Goal: Task Accomplishment & Management: Manage account settings

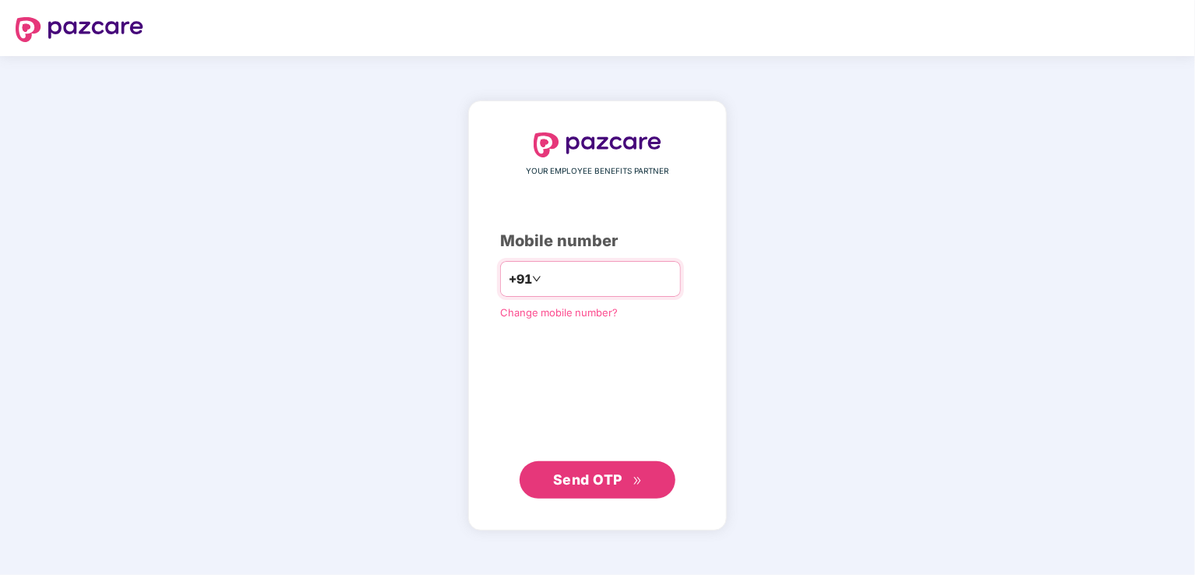
click at [546, 281] on input "number" at bounding box center [609, 278] width 128 height 25
type input "**********"
click at [555, 487] on span "Send OTP" at bounding box center [598, 479] width 90 height 22
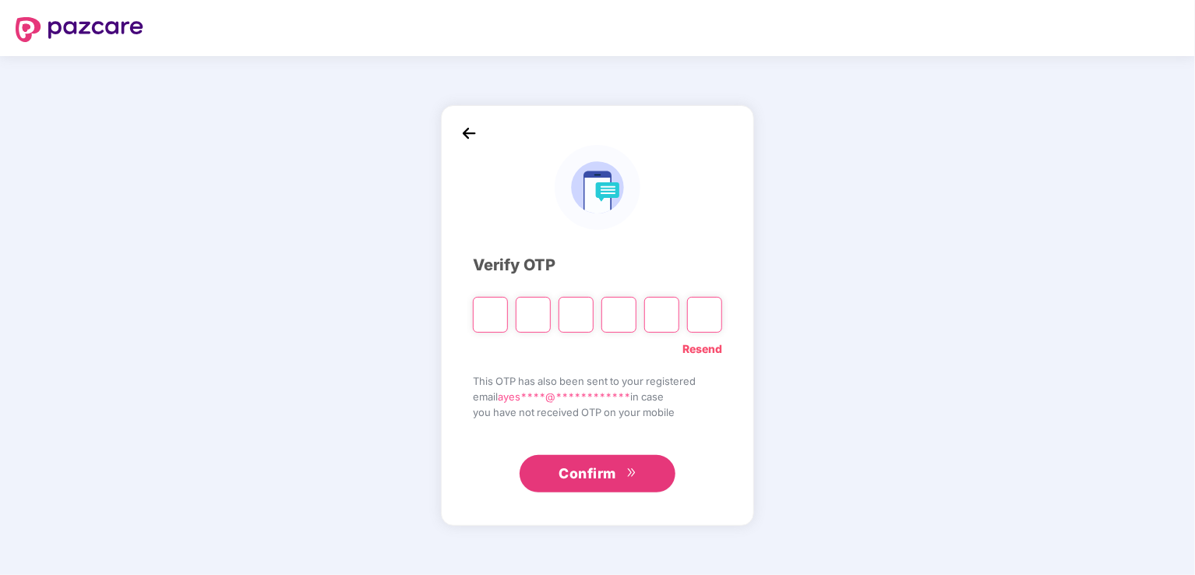
type input "*"
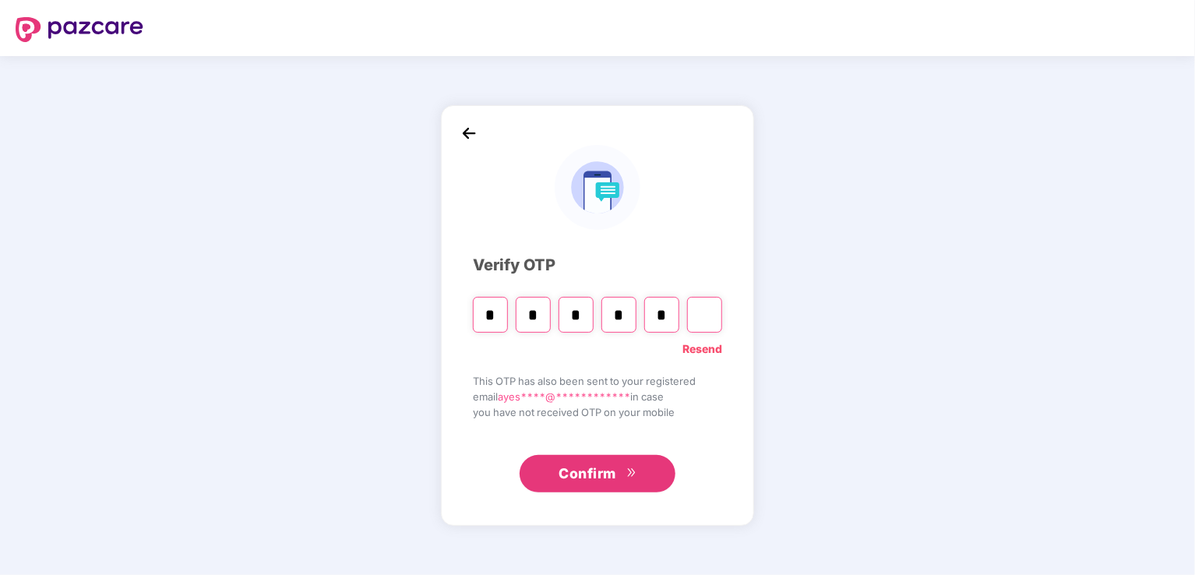
type input "*"
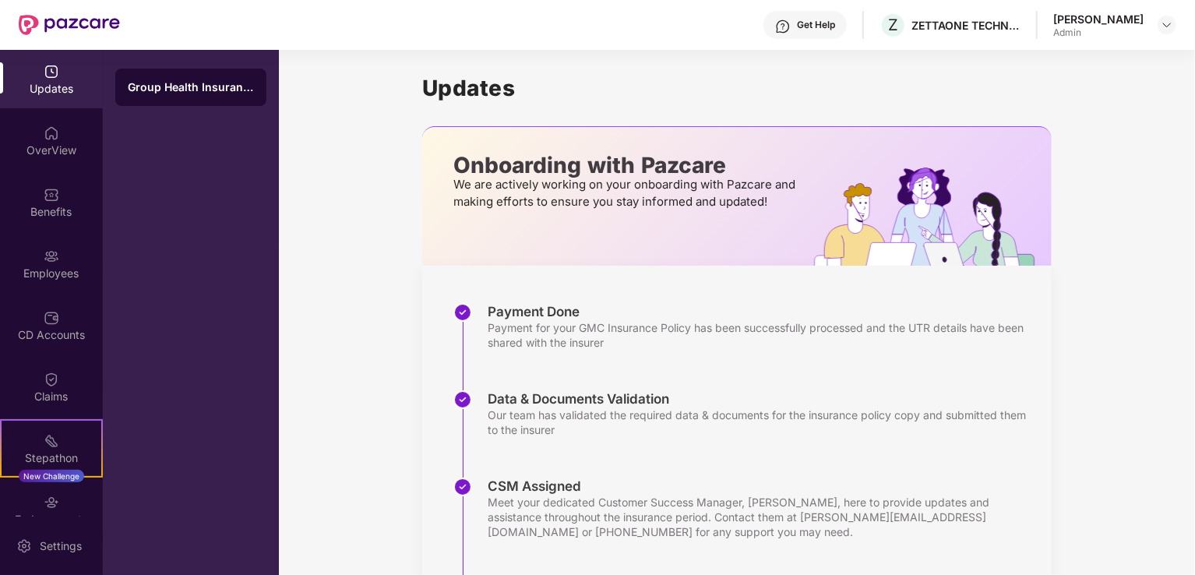
click at [570, 335] on div "Payment for your GMC Insurance Policy has been successfully processed and the U…" at bounding box center [762, 335] width 549 height 30
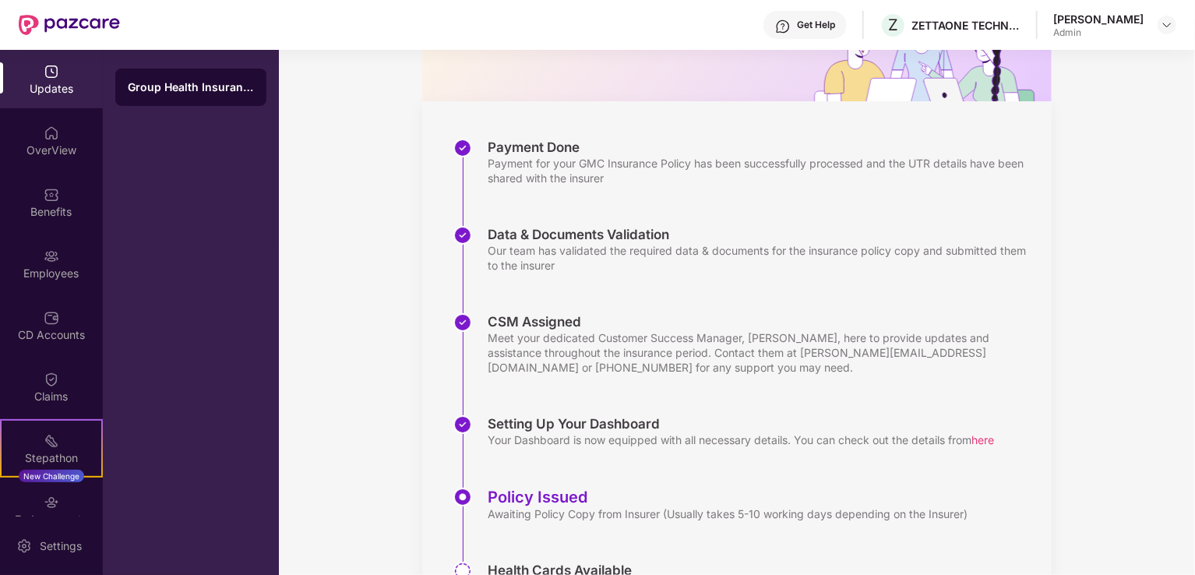
scroll to position [253, 0]
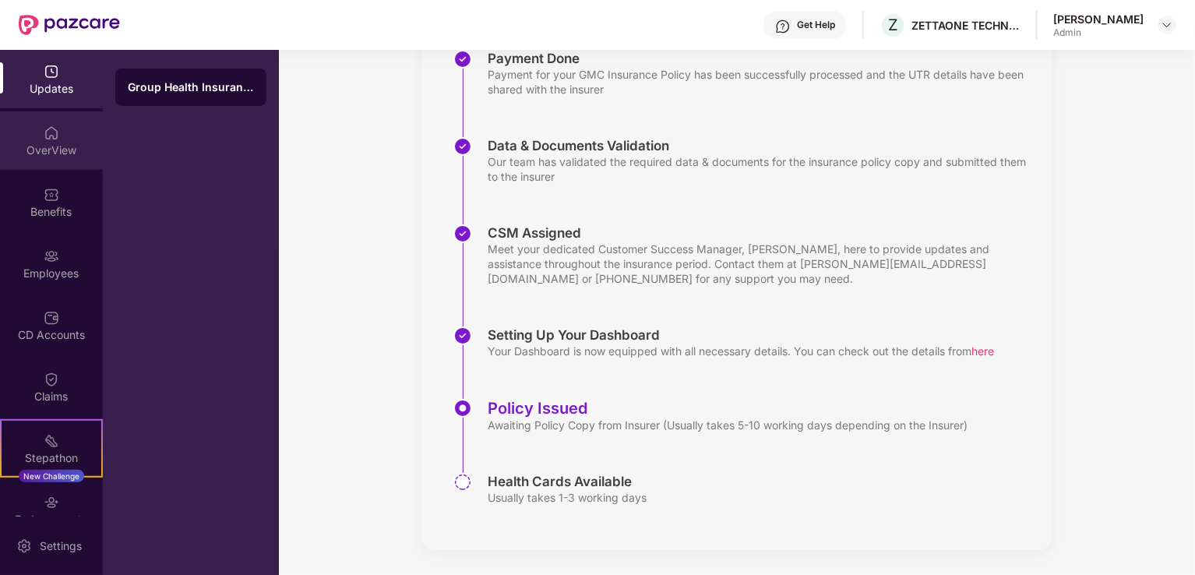
click at [51, 138] on img at bounding box center [52, 133] width 16 height 16
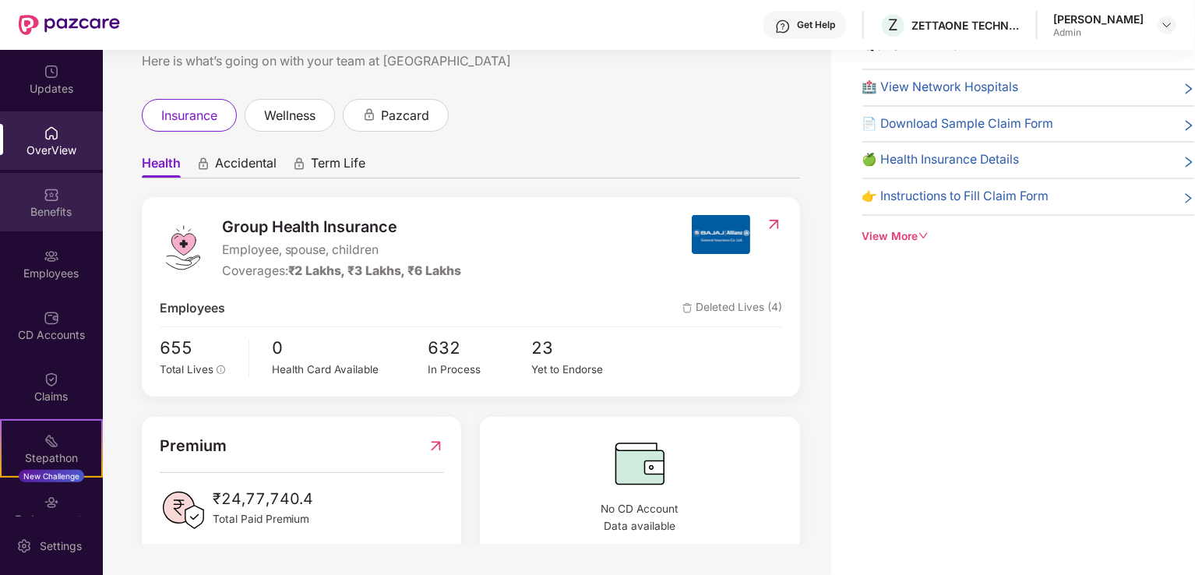
click at [28, 196] on div "Benefits" at bounding box center [51, 202] width 103 height 58
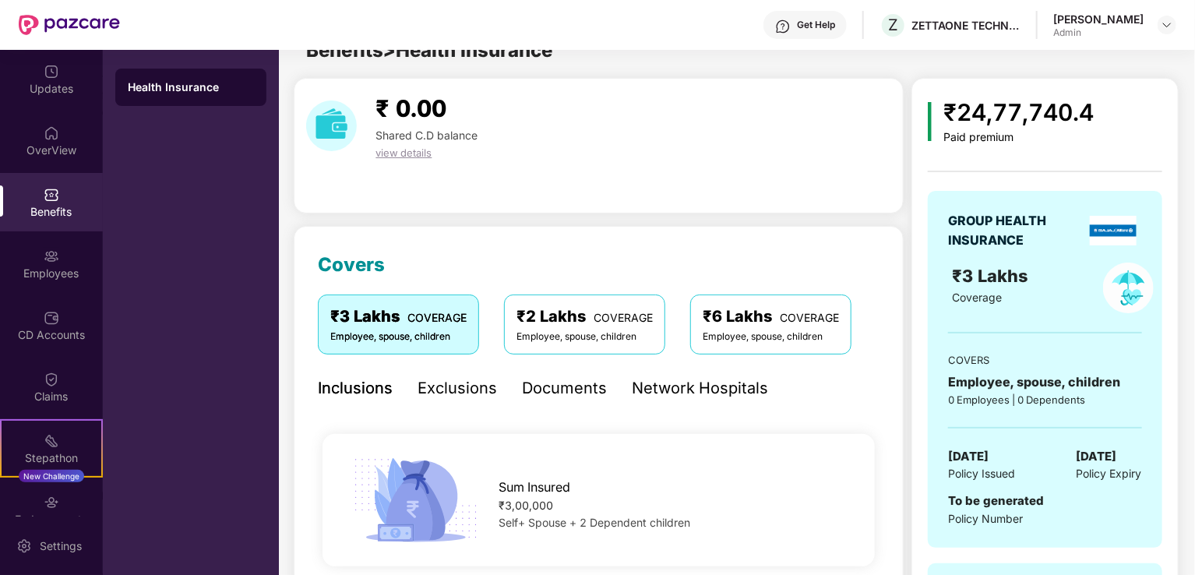
scroll to position [253, 0]
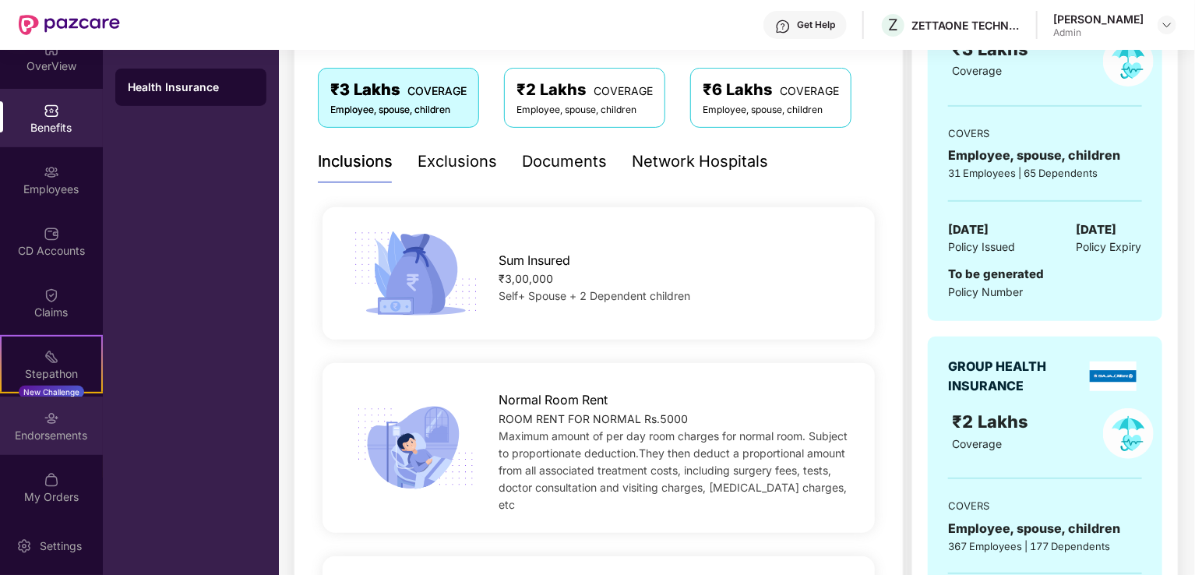
click at [51, 425] on div "Endorsements" at bounding box center [51, 426] width 103 height 58
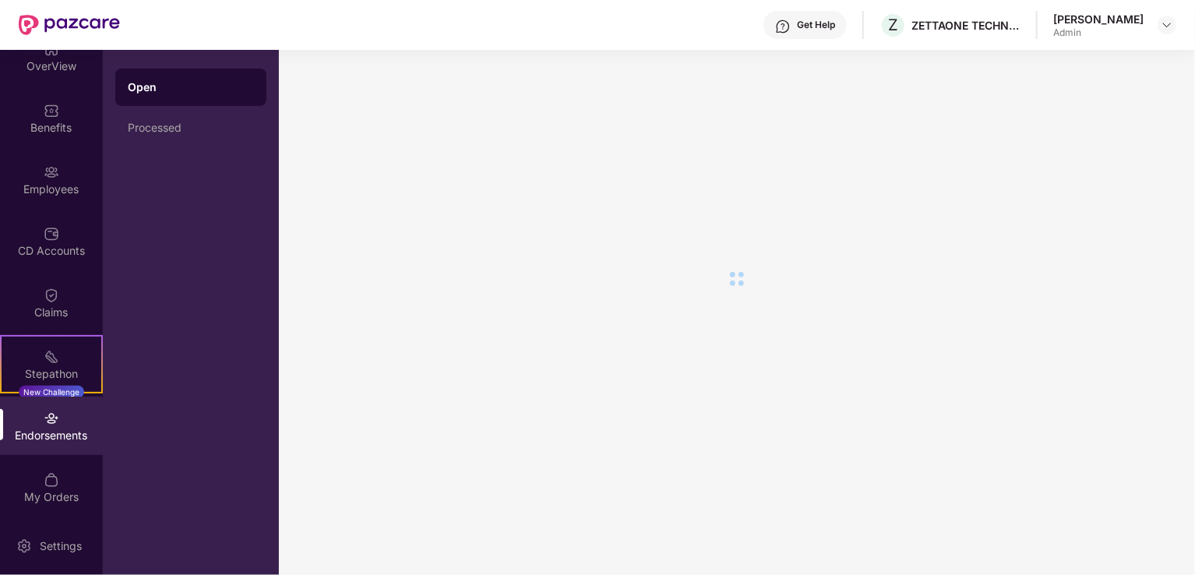
scroll to position [0, 0]
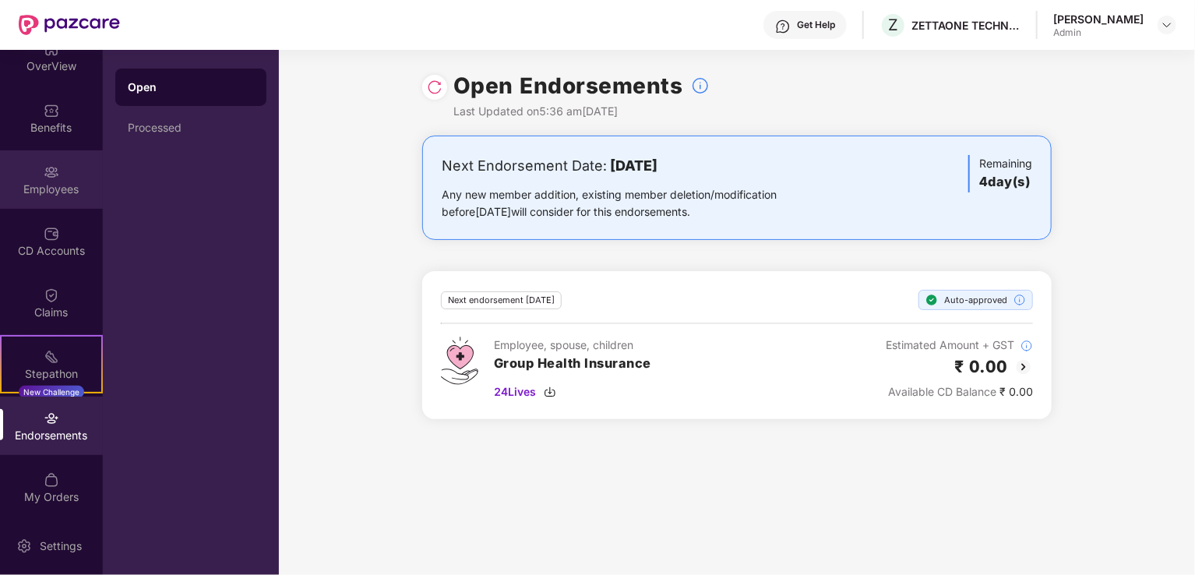
click at [56, 185] on div "Employees" at bounding box center [51, 190] width 103 height 16
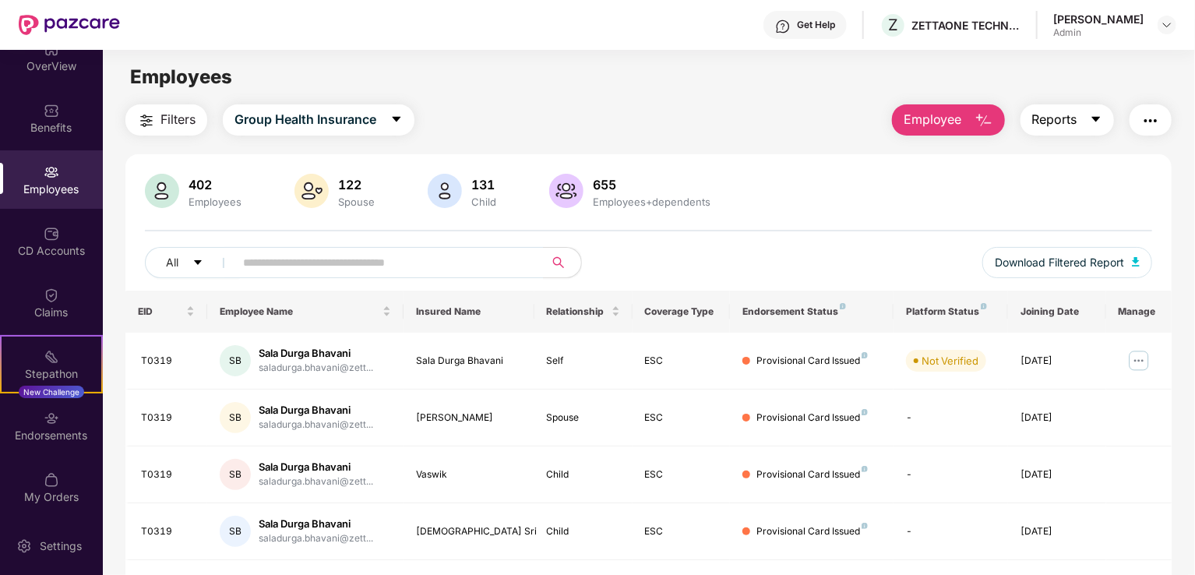
click at [1094, 119] on icon "caret-down" at bounding box center [1096, 119] width 9 height 5
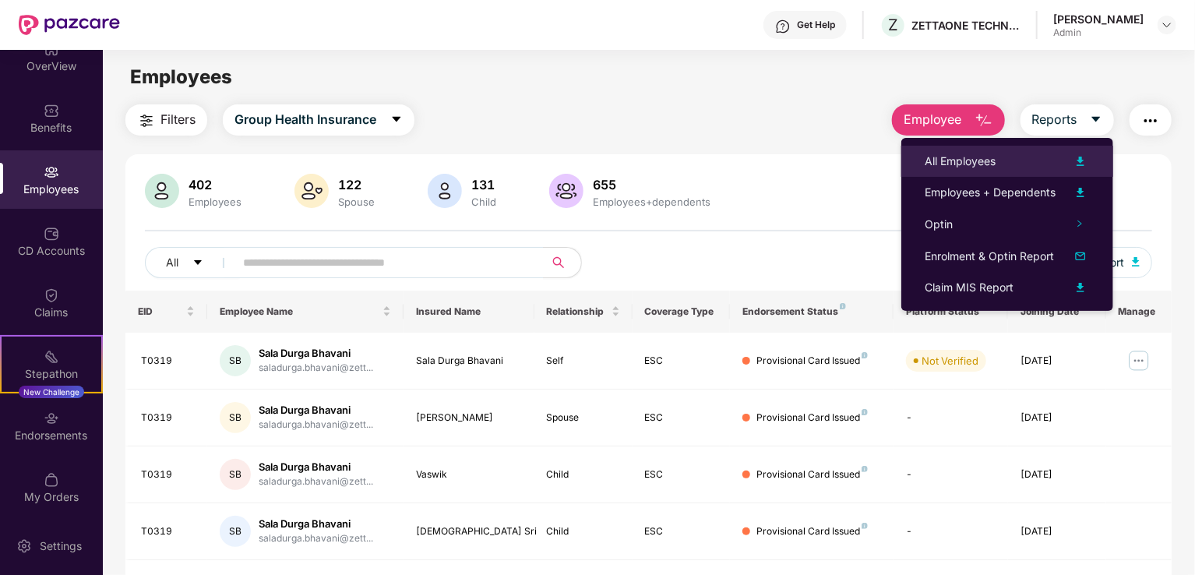
click at [957, 153] on div "All Employees" at bounding box center [960, 161] width 71 height 17
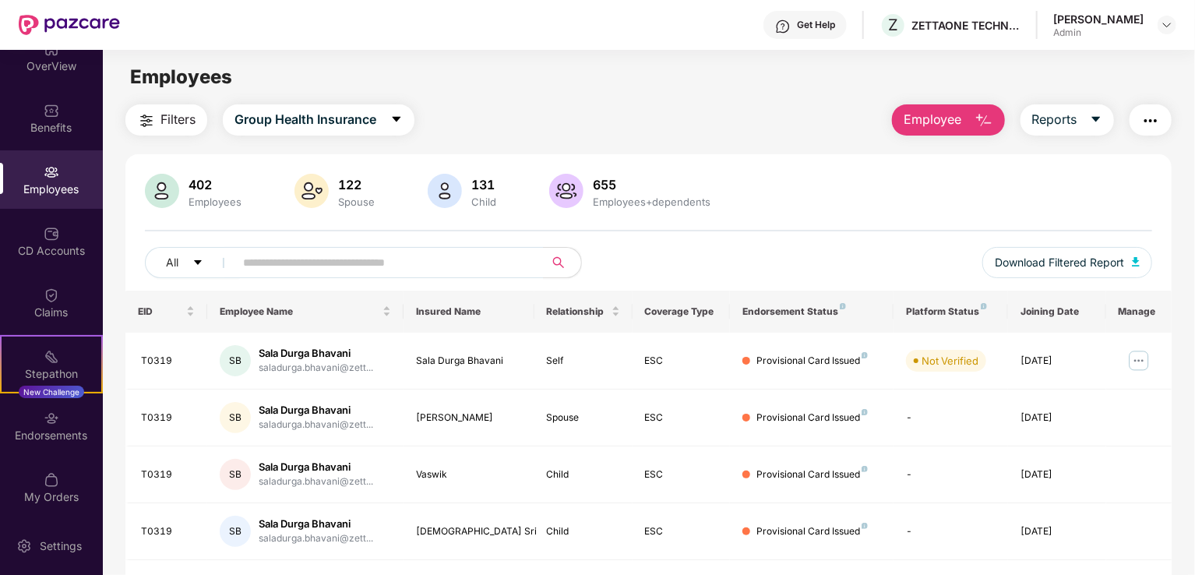
click at [643, 101] on main "Employees Filters Group Health Insurance Employee Reports 402 Employees 122 Spo…" at bounding box center [649, 337] width 1092 height 575
click at [713, 136] on div "Filters Group Health Insurance Employee Reports 402 Employees 122 Spouse 131 Ch…" at bounding box center [648, 569] width 1047 height 931
click at [758, 78] on div "Employees" at bounding box center [649, 77] width 1092 height 30
click at [645, 98] on main "Employees Filters Group Health Insurance Employee Reports 402 Employees 122 Spo…" at bounding box center [649, 337] width 1092 height 575
click at [569, 101] on main "Employees Filters Group Health Insurance Employee Reports 402 Employees 122 Spo…" at bounding box center [649, 337] width 1092 height 575
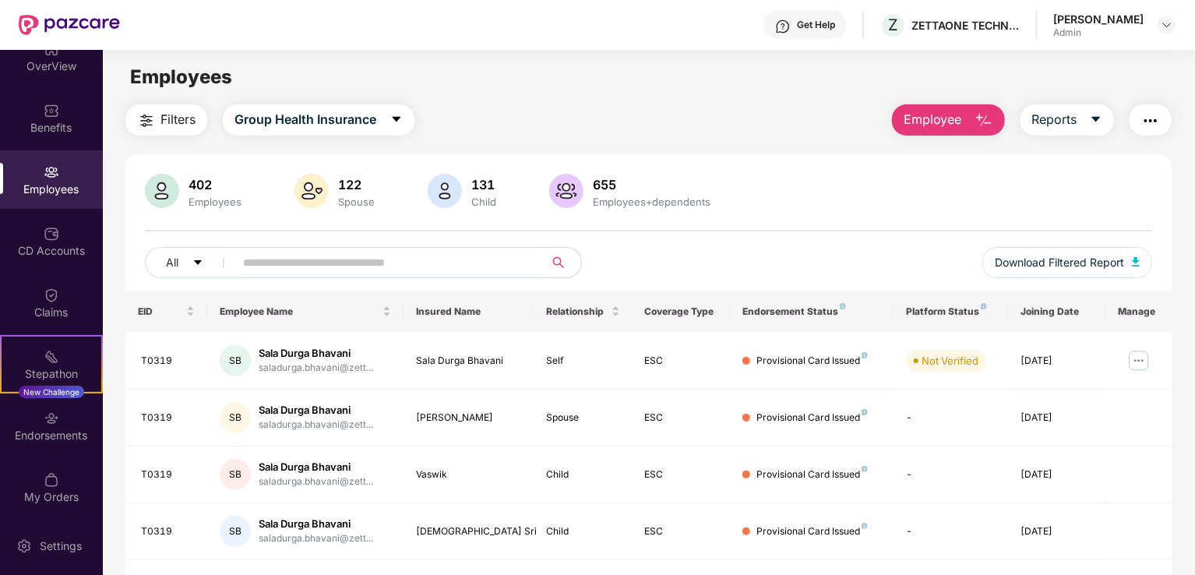
click at [990, 118] on img "button" at bounding box center [984, 120] width 19 height 19
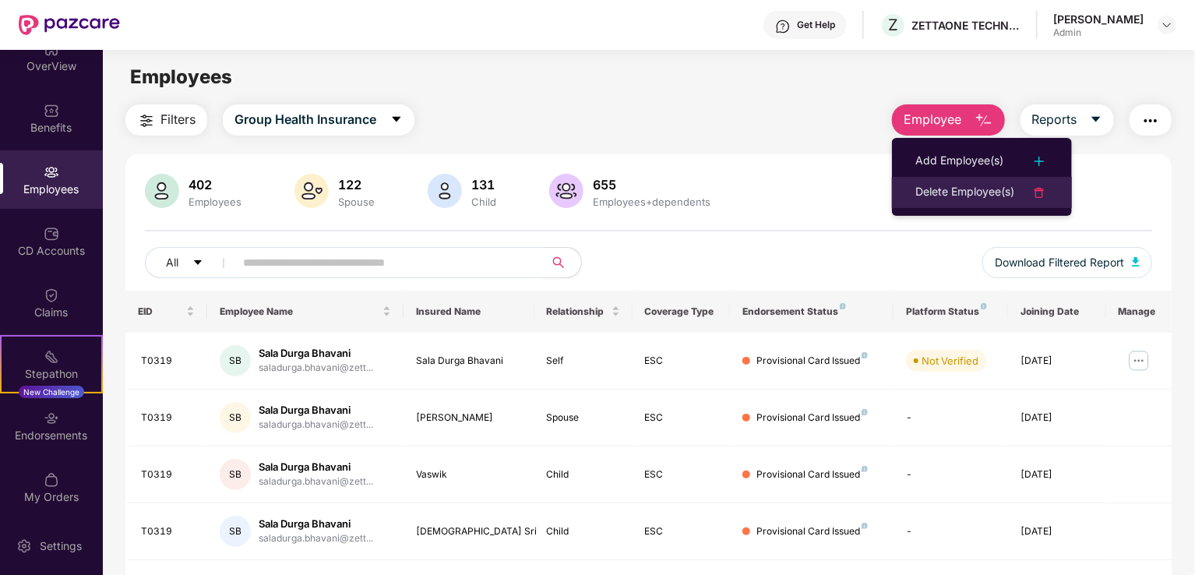
click at [958, 184] on div "Delete Employee(s)" at bounding box center [965, 192] width 99 height 19
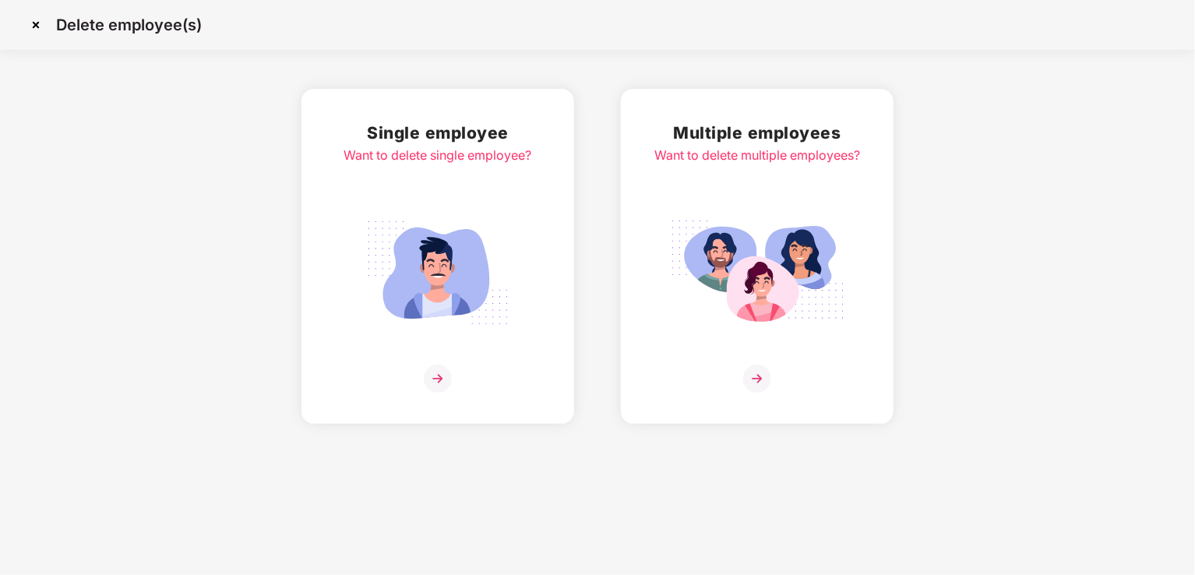
click at [439, 377] on img at bounding box center [438, 379] width 28 height 28
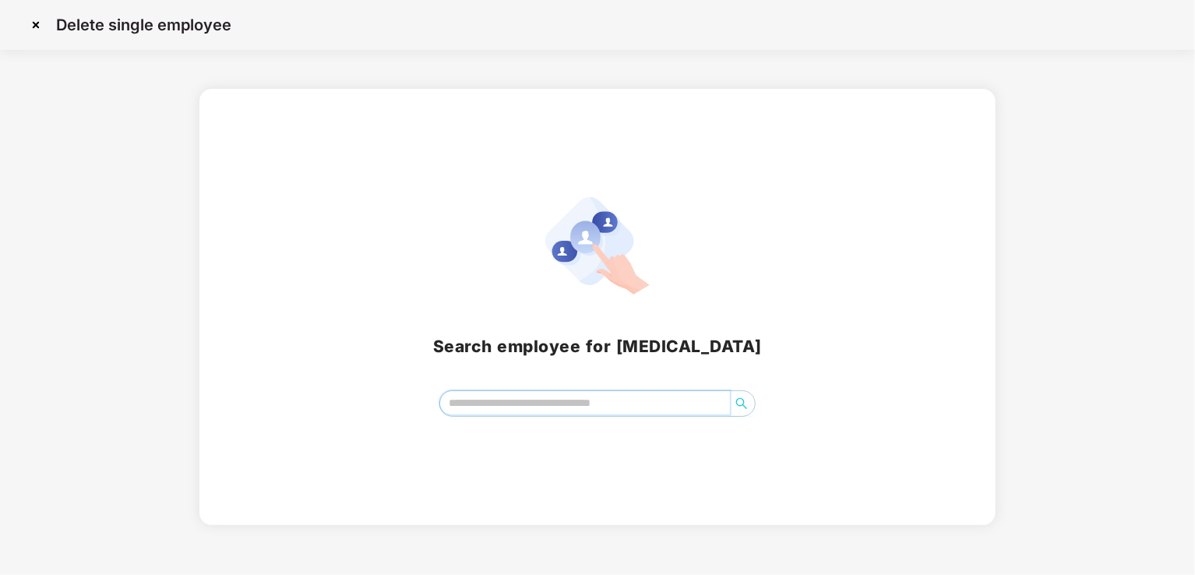
click at [486, 407] on input "search" at bounding box center [585, 402] width 290 height 23
type input "*"
paste input "**********"
click at [542, 400] on input "search" at bounding box center [585, 402] width 290 height 23
type input "**********"
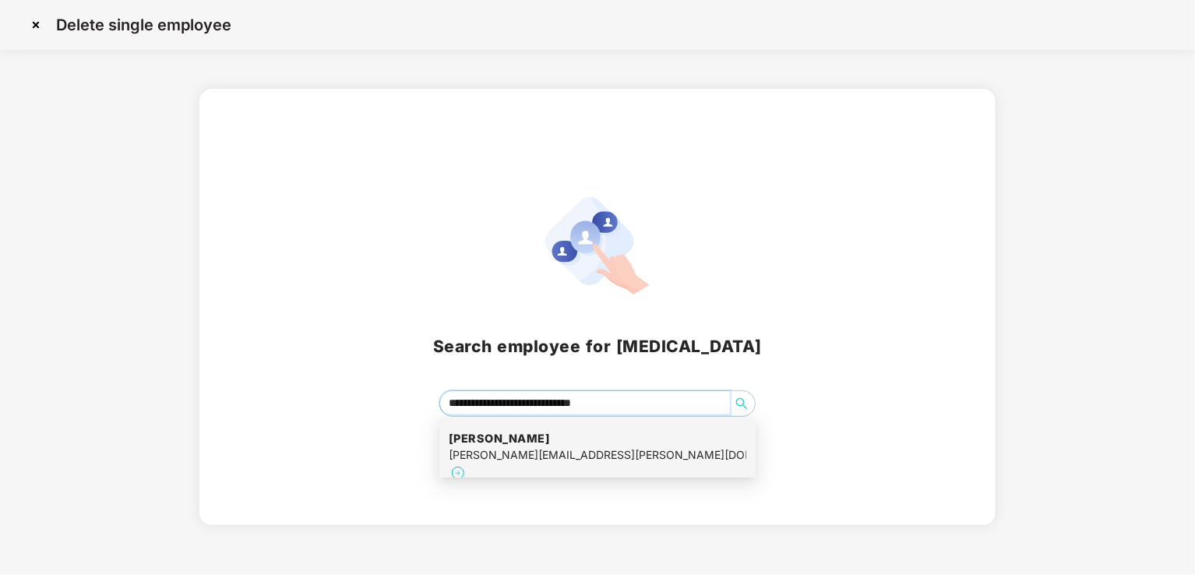
click at [515, 461] on div "[PERSON_NAME][EMAIL_ADDRESS][PERSON_NAME][DOMAIN_NAME]" at bounding box center [598, 454] width 298 height 17
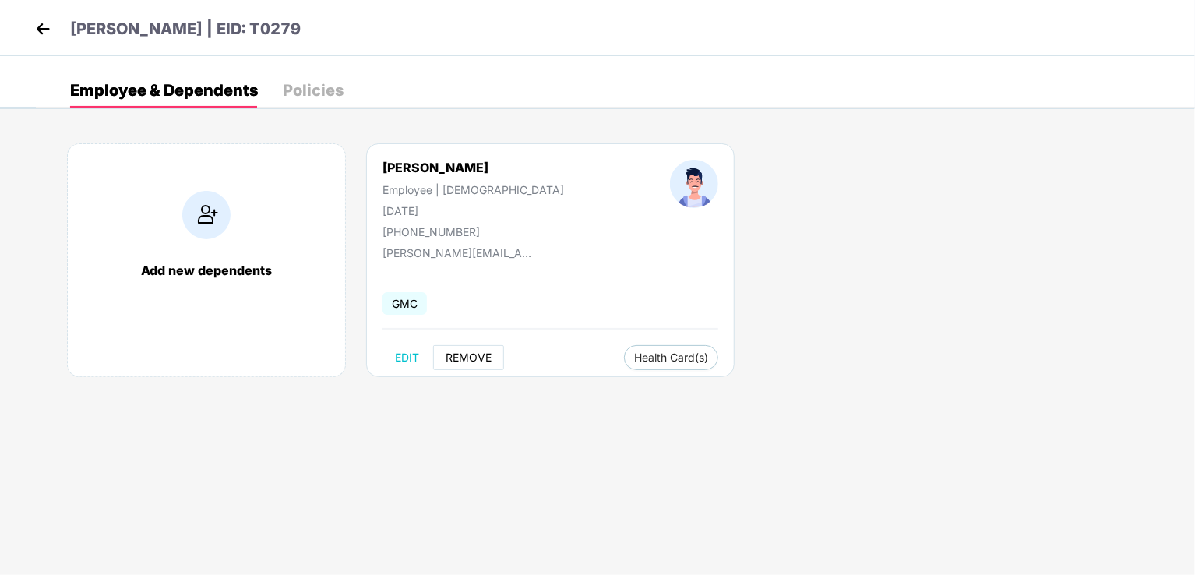
click at [481, 356] on span "REMOVE" at bounding box center [469, 357] width 46 height 12
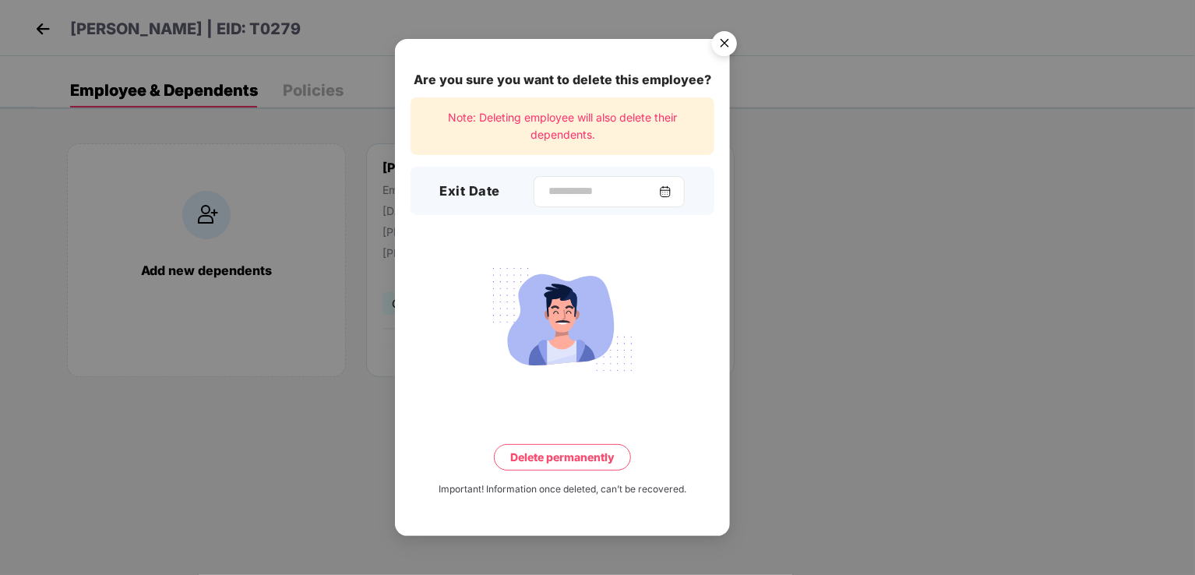
click at [672, 192] on img at bounding box center [665, 191] width 12 height 12
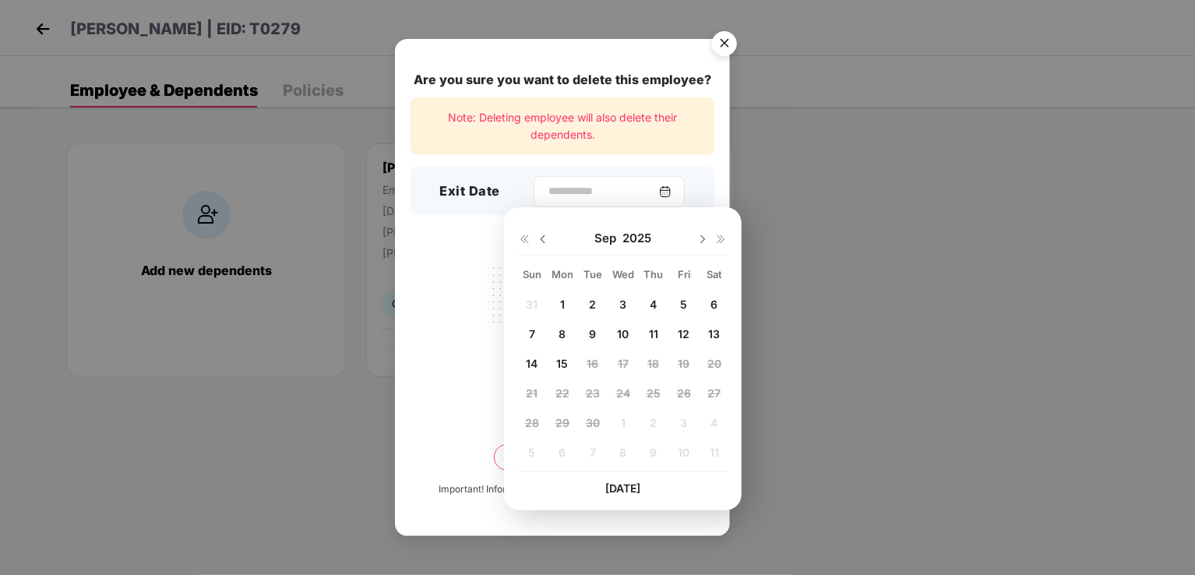
click at [672, 192] on img at bounding box center [665, 191] width 12 height 12
click at [544, 235] on img at bounding box center [543, 239] width 12 height 12
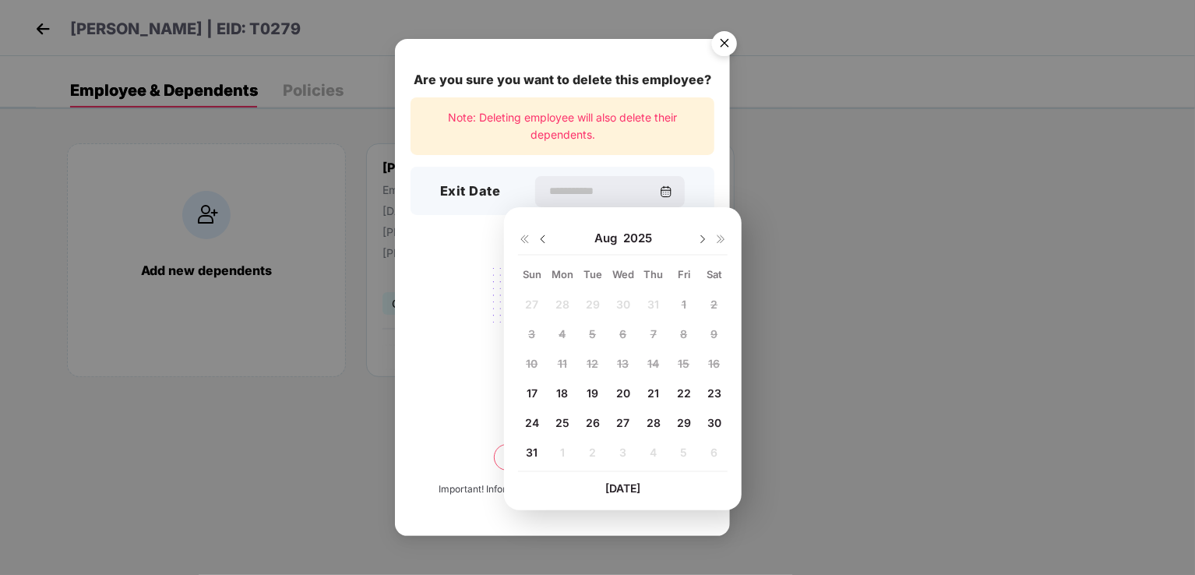
click at [530, 391] on span "17" at bounding box center [532, 392] width 11 height 13
type input "**********"
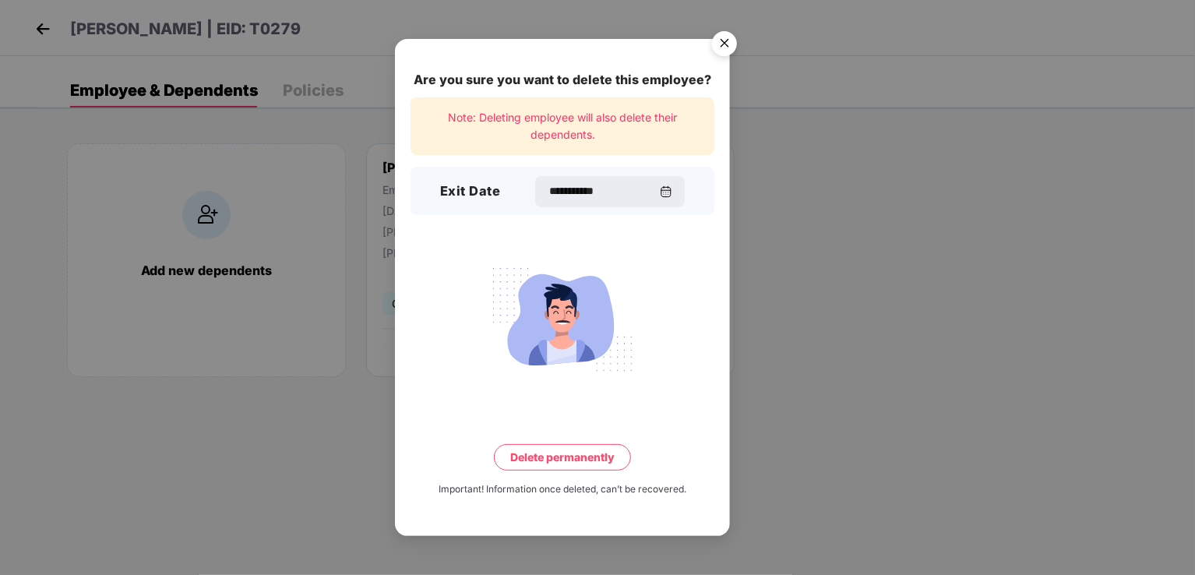
click at [509, 450] on button "Delete permanently" at bounding box center [562, 457] width 137 height 26
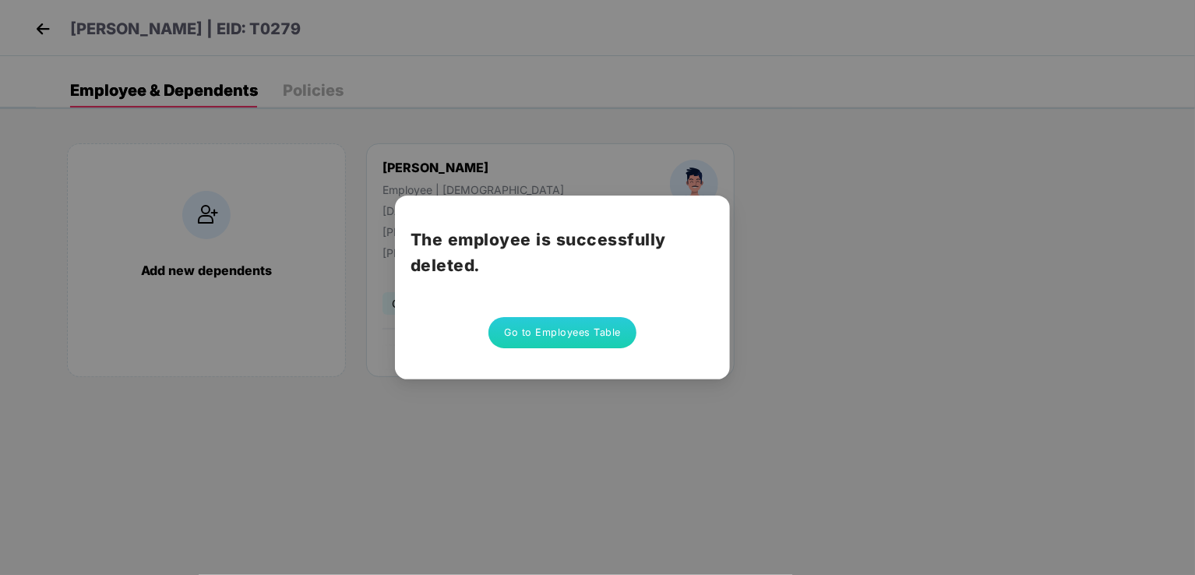
click at [530, 330] on button "Go to Employees Table" at bounding box center [563, 332] width 148 height 31
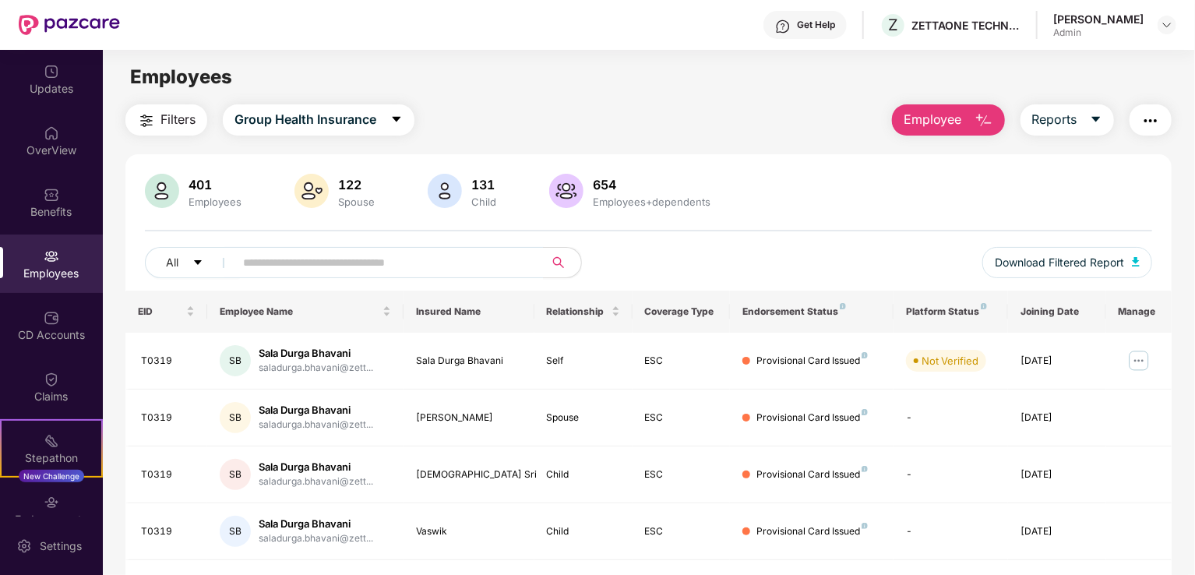
click at [947, 114] on span "Employee" at bounding box center [933, 119] width 58 height 19
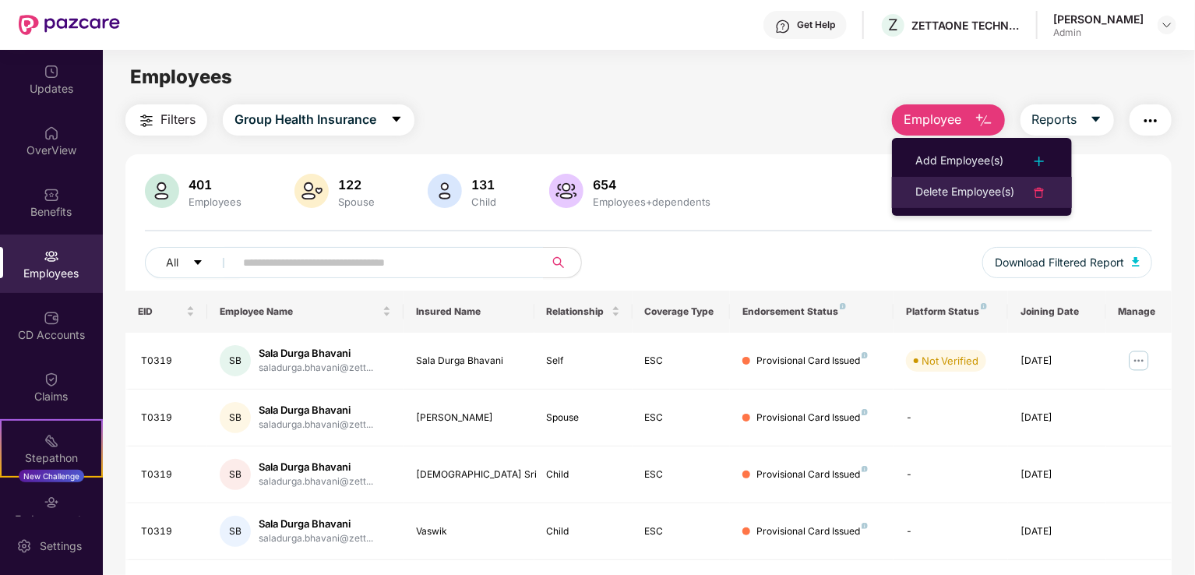
click at [962, 185] on div "Delete Employee(s)" at bounding box center [965, 192] width 99 height 19
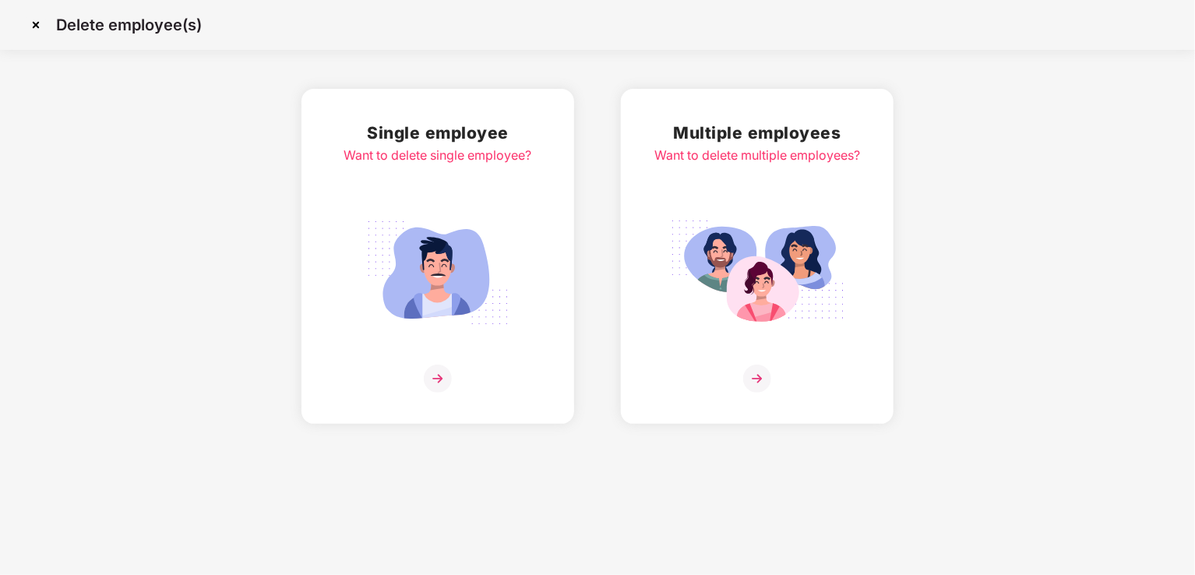
click at [438, 373] on img at bounding box center [438, 379] width 28 height 28
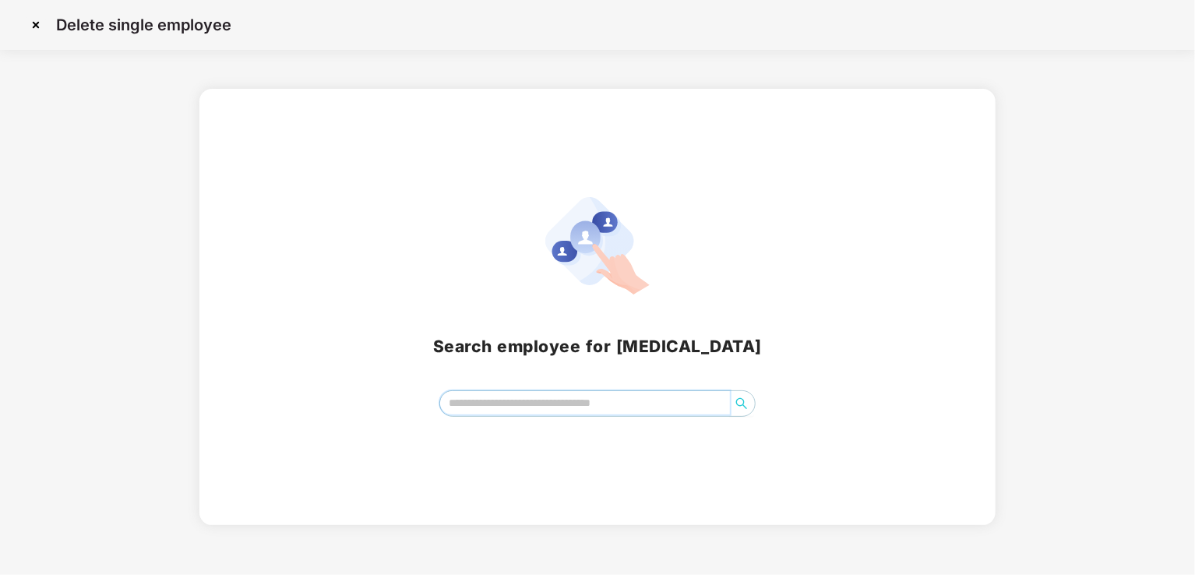
click at [489, 402] on input "search" at bounding box center [585, 402] width 290 height 23
paste input "**********"
type input "**********"
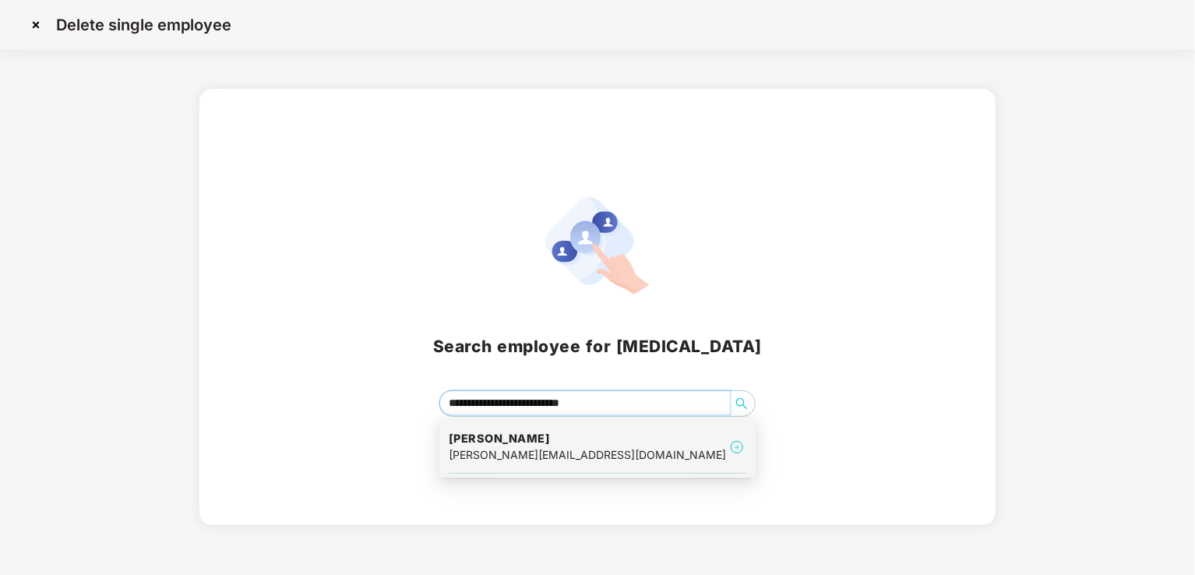
click at [482, 442] on h4 "[PERSON_NAME]" at bounding box center [587, 439] width 277 height 16
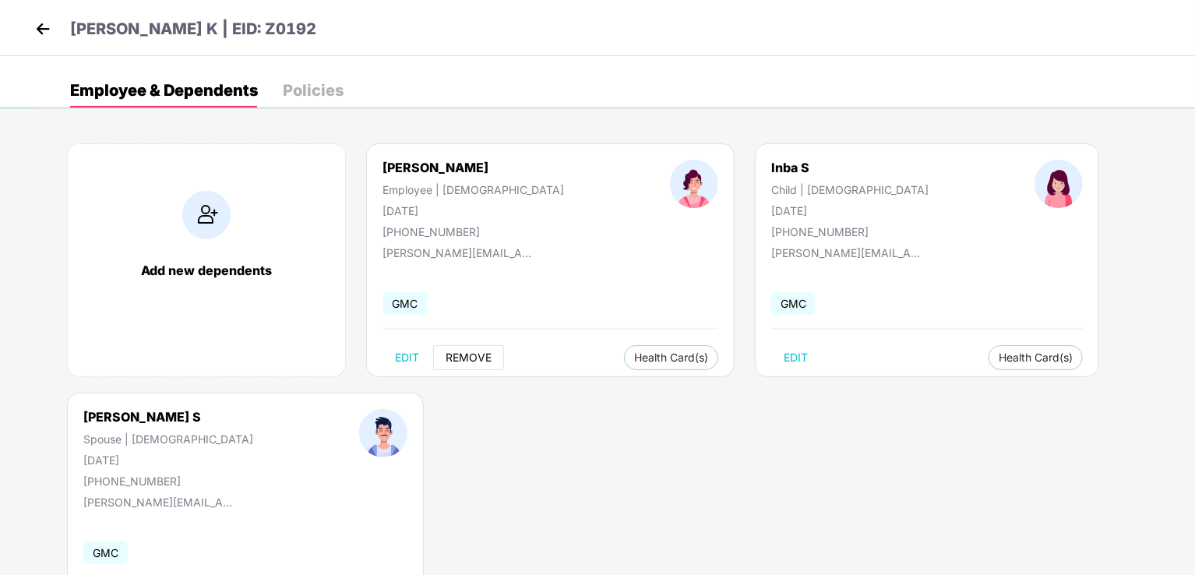
click at [468, 356] on span "REMOVE" at bounding box center [469, 357] width 46 height 12
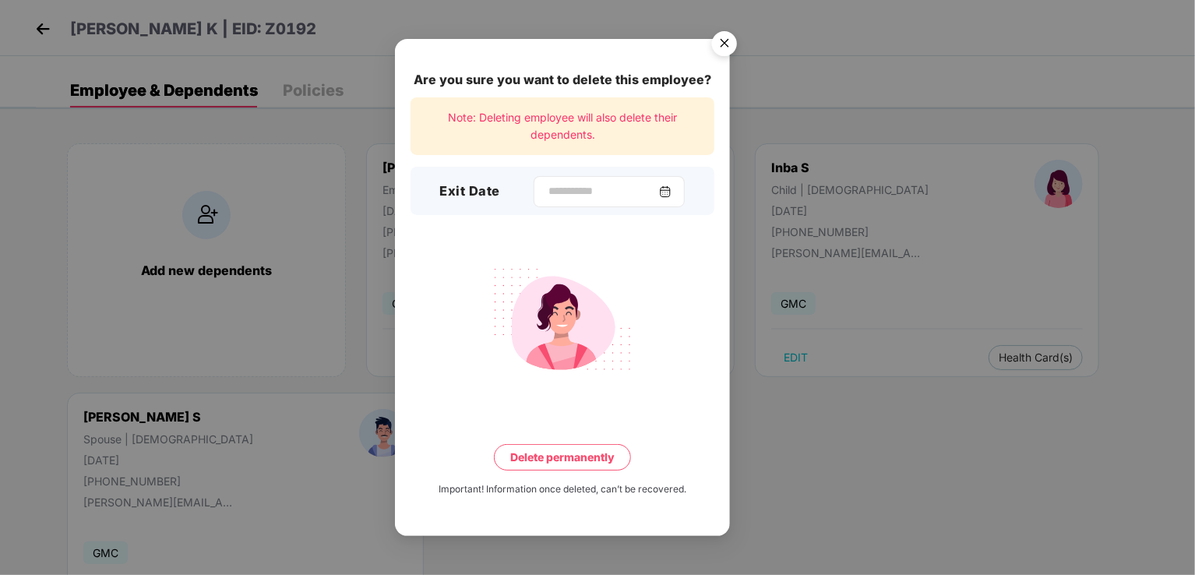
click at [670, 189] on img at bounding box center [665, 191] width 12 height 12
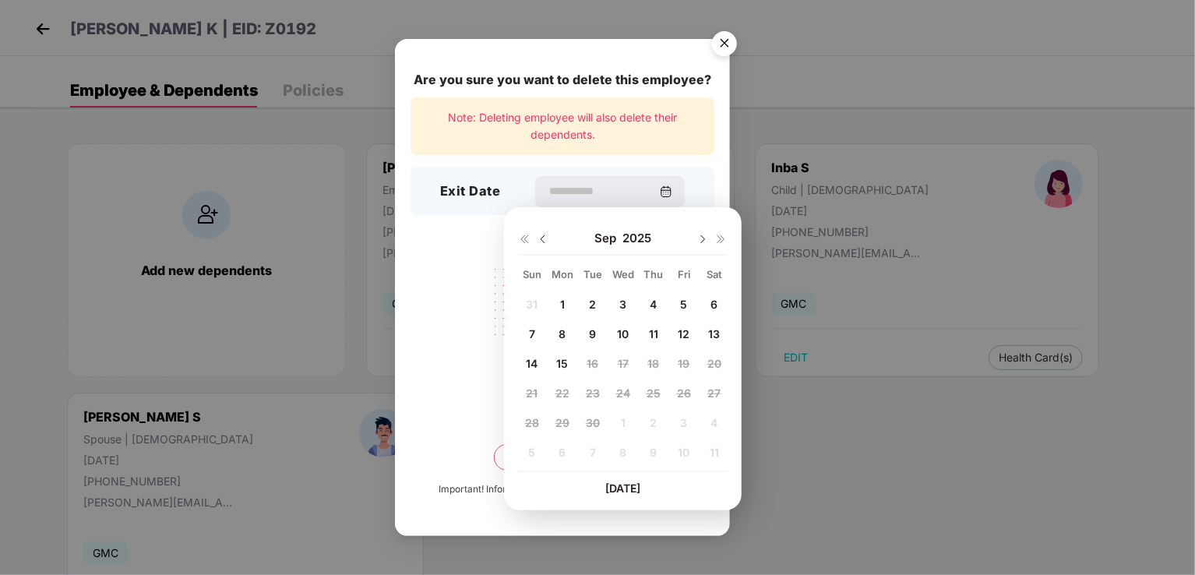
click at [560, 334] on span "8" at bounding box center [562, 333] width 7 height 13
type input "**********"
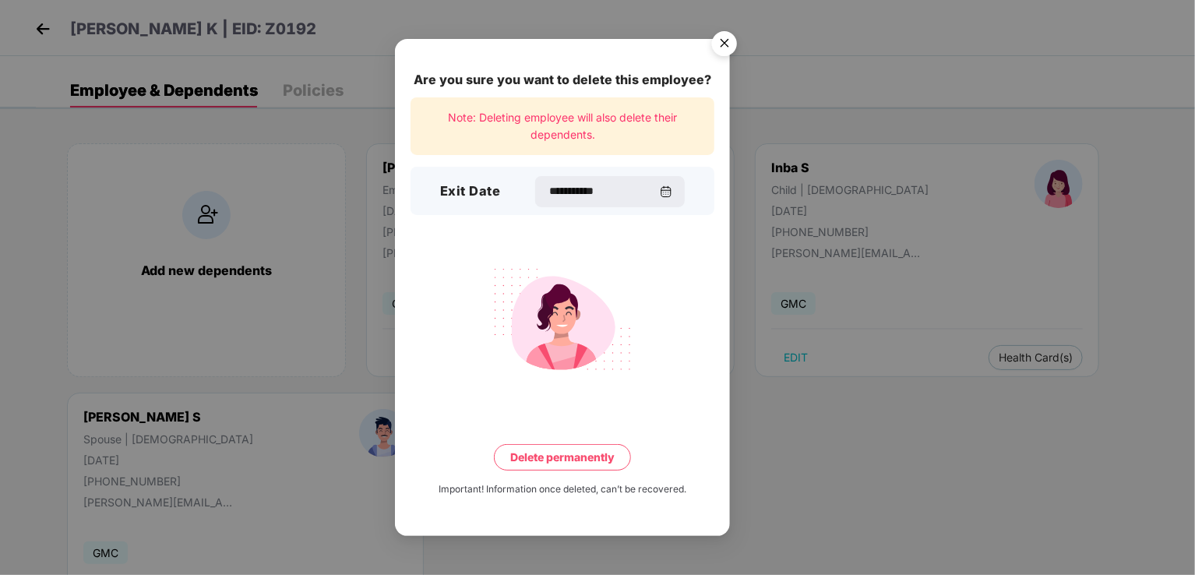
click at [544, 459] on button "Delete permanently" at bounding box center [562, 457] width 137 height 26
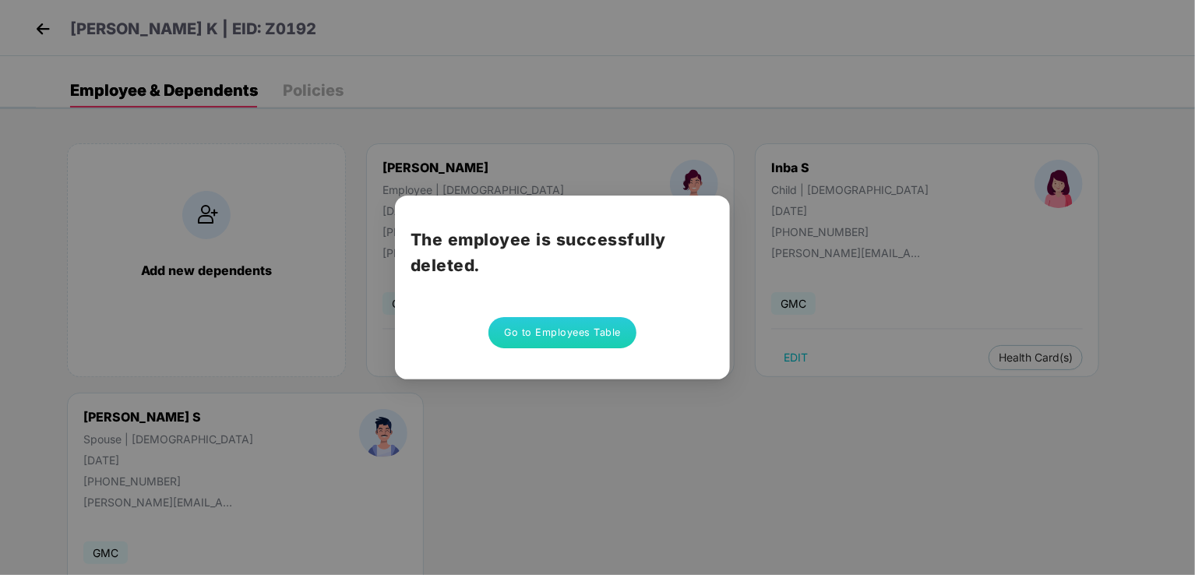
click at [580, 332] on button "Go to Employees Table" at bounding box center [563, 332] width 148 height 31
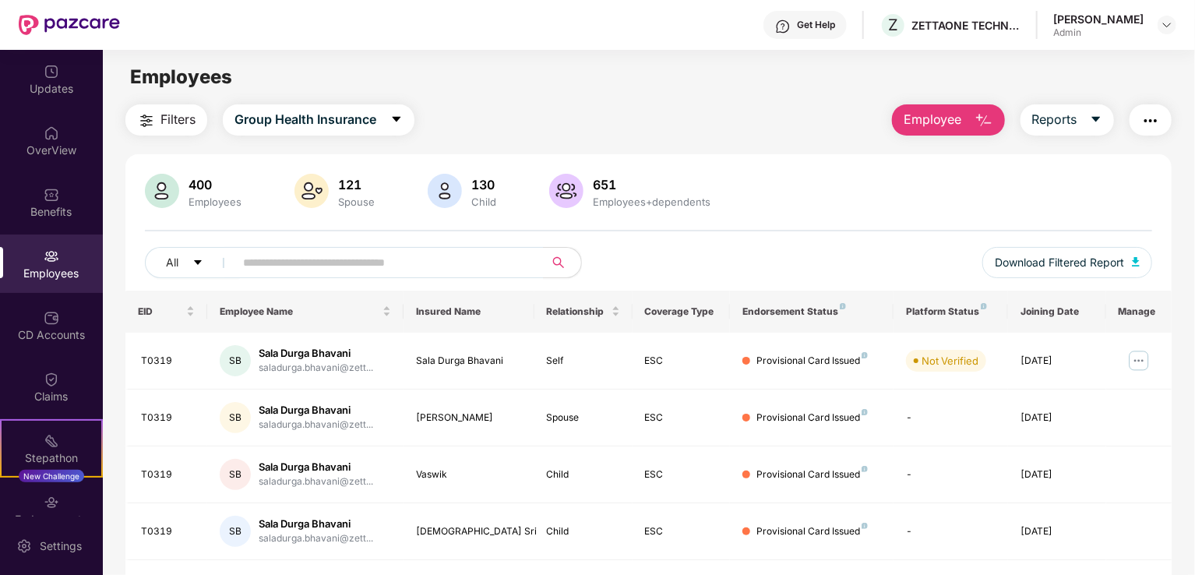
click at [939, 123] on span "Employee" at bounding box center [933, 119] width 58 height 19
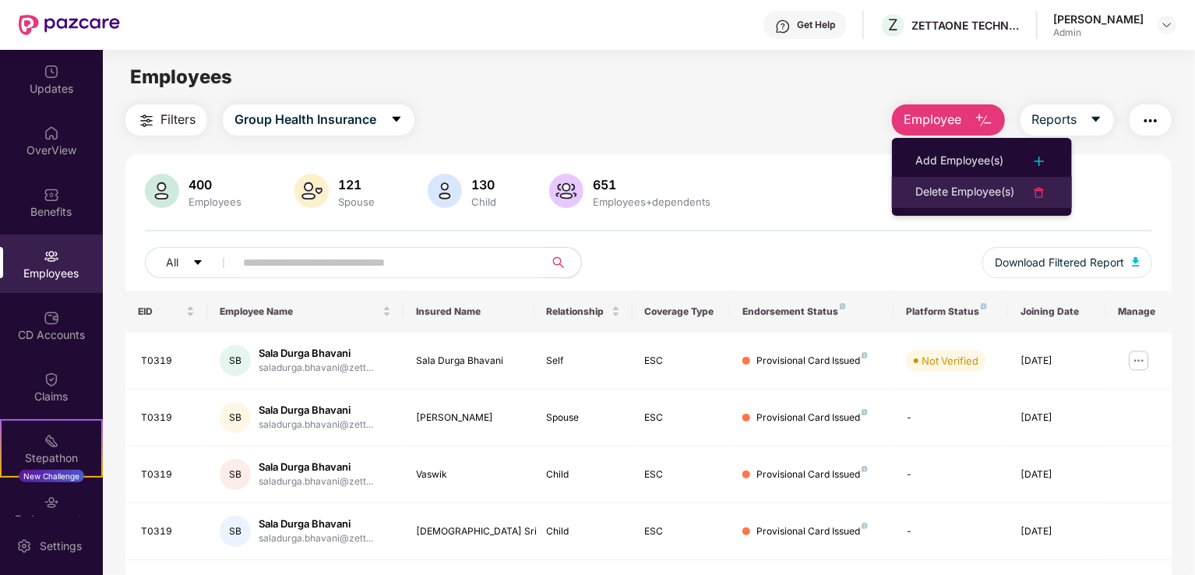
click at [926, 187] on div "Delete Employee(s)" at bounding box center [965, 192] width 99 height 19
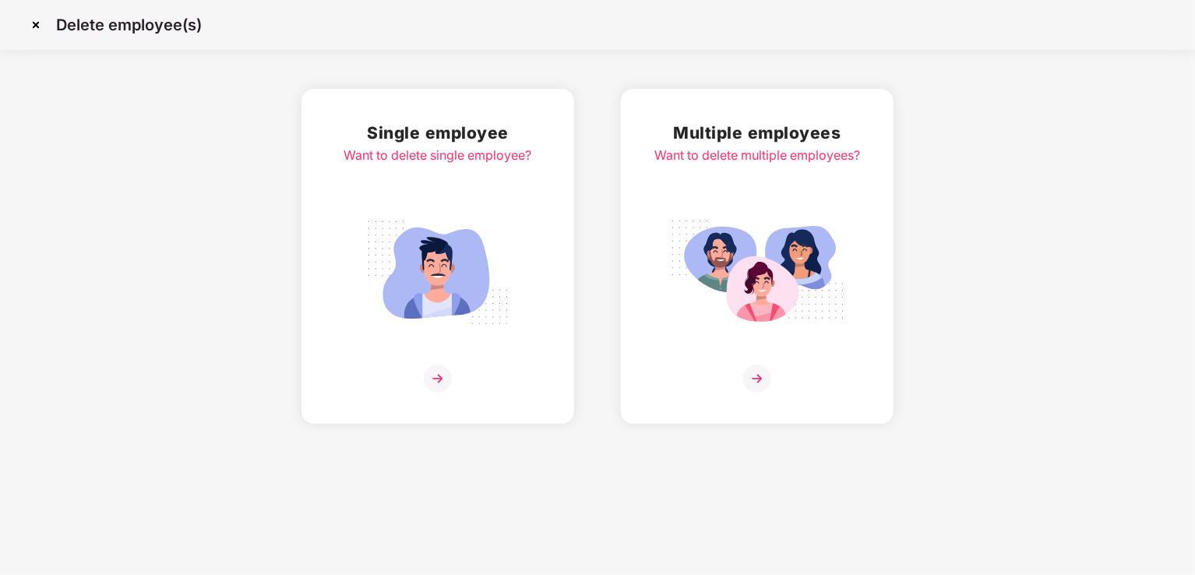
click at [435, 376] on img at bounding box center [438, 379] width 28 height 28
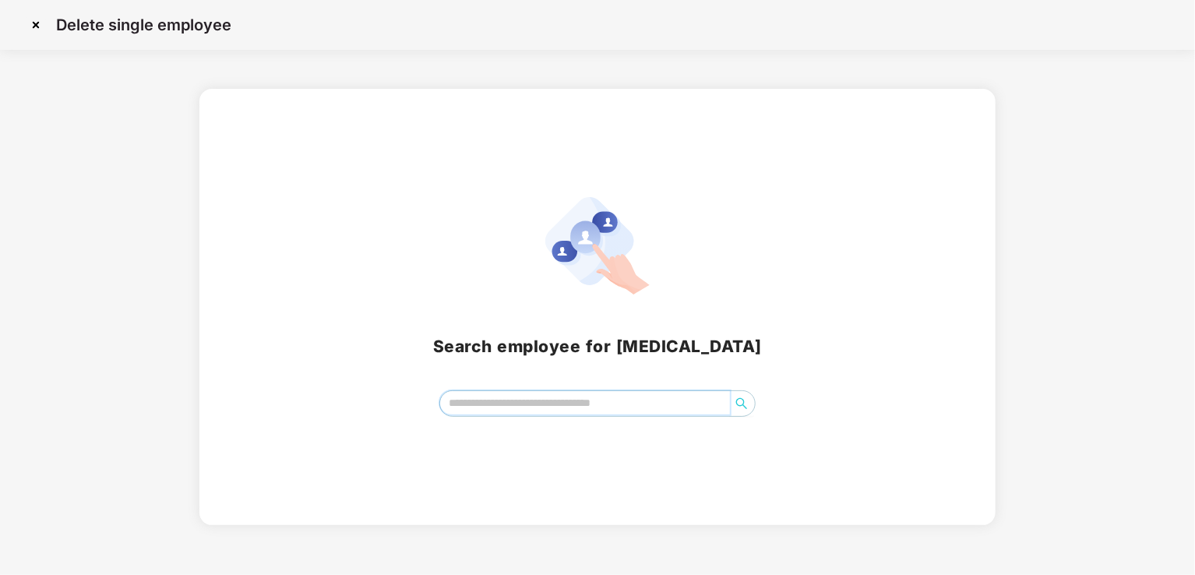
click at [483, 399] on input "search" at bounding box center [585, 402] width 290 height 23
paste input "**********"
type input "**********"
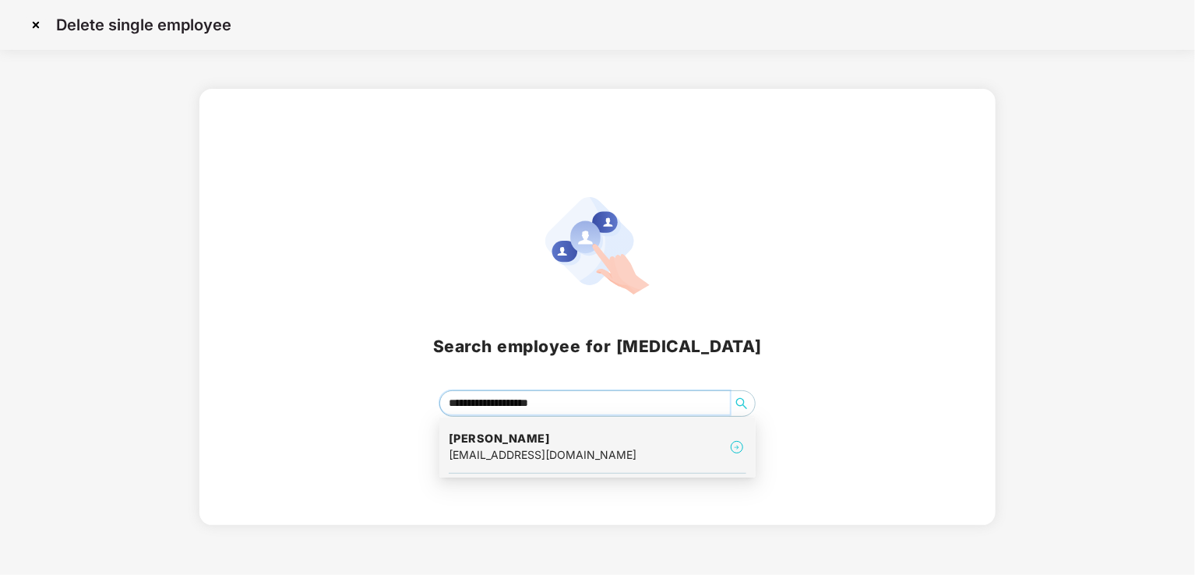
click at [497, 440] on h4 "[PERSON_NAME]" at bounding box center [543, 439] width 188 height 16
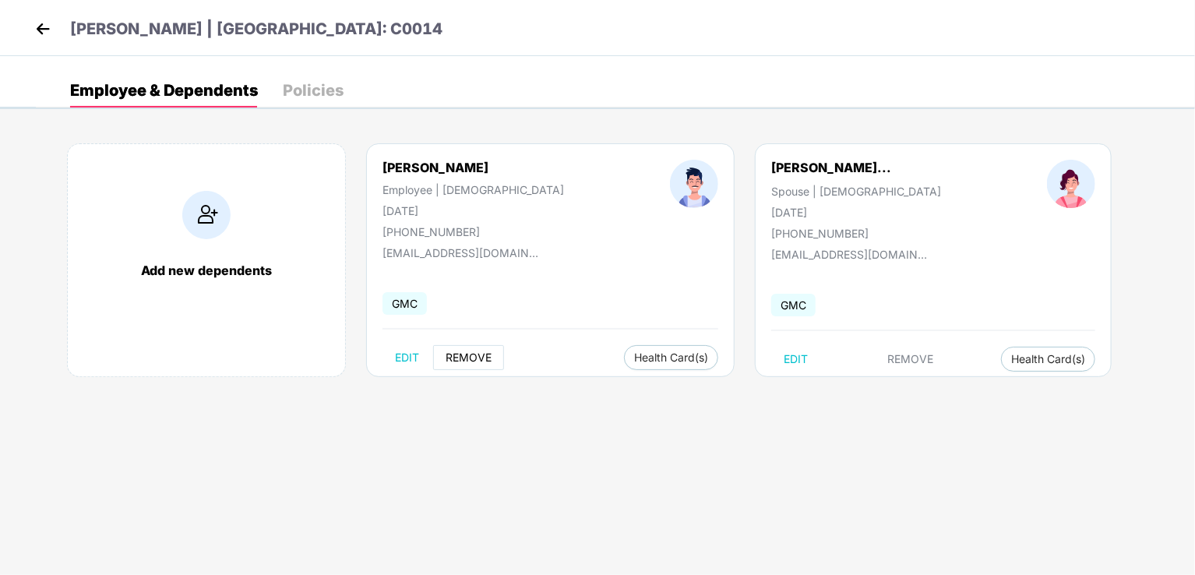
click at [472, 351] on span "REMOVE" at bounding box center [469, 357] width 46 height 12
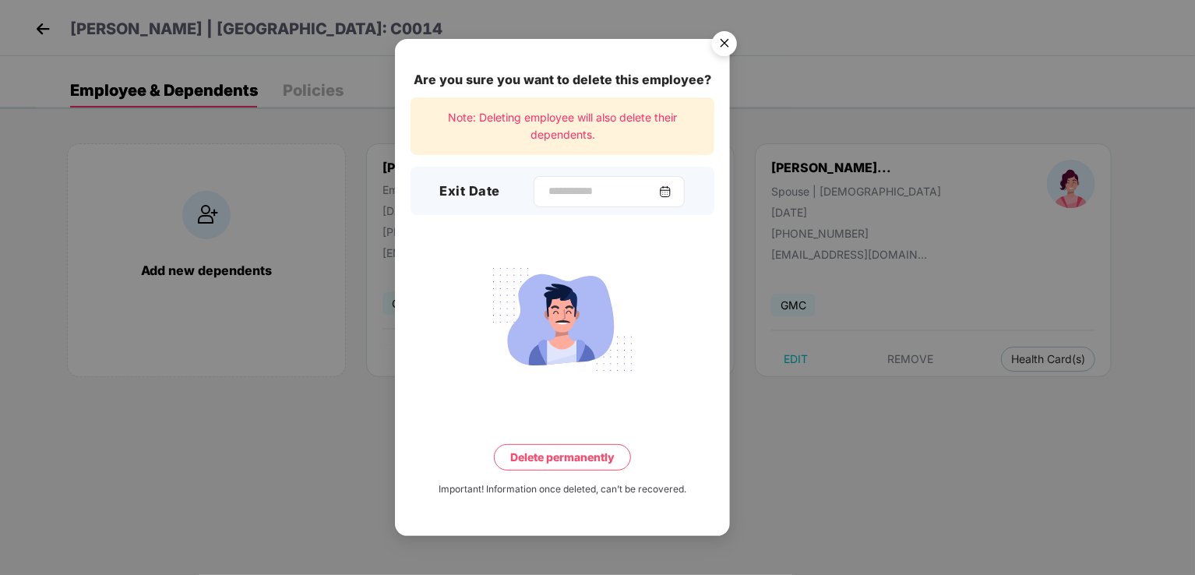
click at [672, 191] on img at bounding box center [665, 191] width 12 height 12
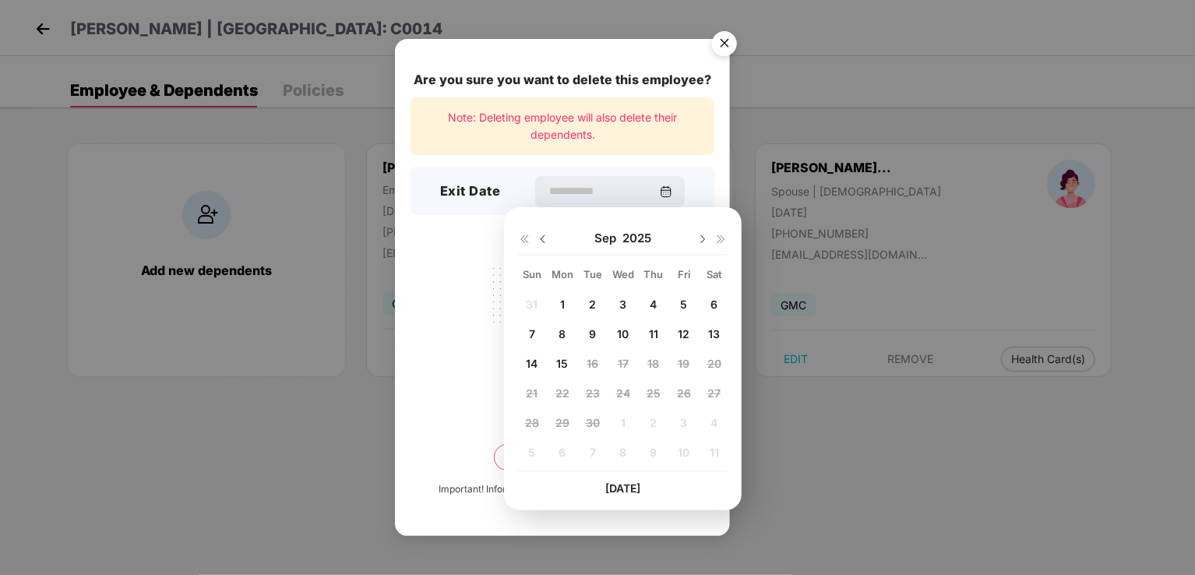
click at [538, 238] on img at bounding box center [543, 239] width 12 height 12
click at [535, 387] on span "17" at bounding box center [532, 392] width 11 height 13
type input "**********"
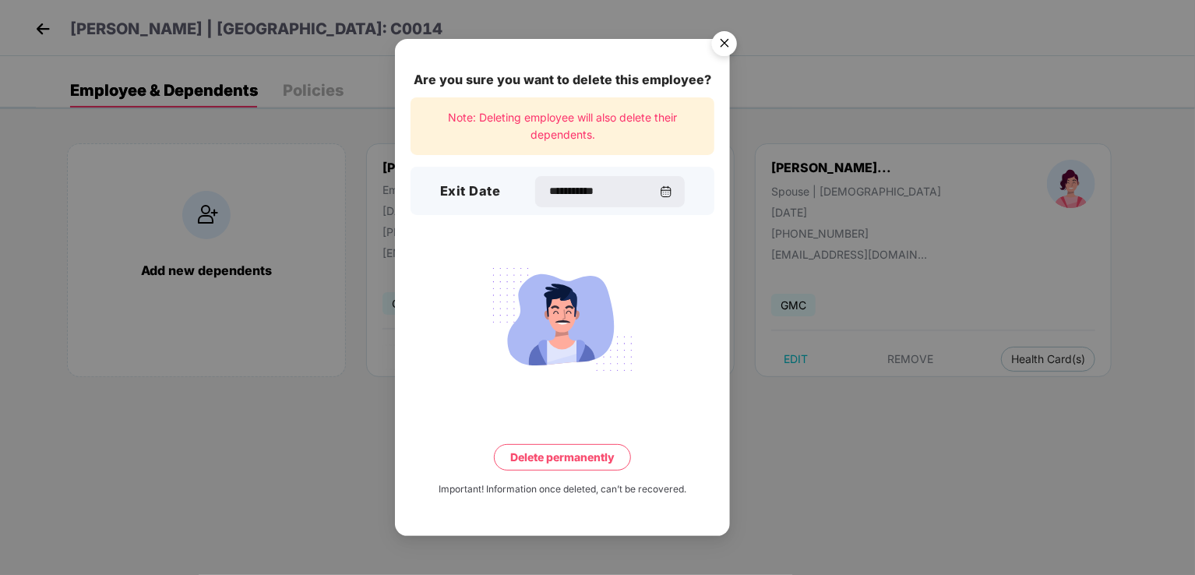
click at [577, 463] on button "Delete permanently" at bounding box center [562, 457] width 137 height 26
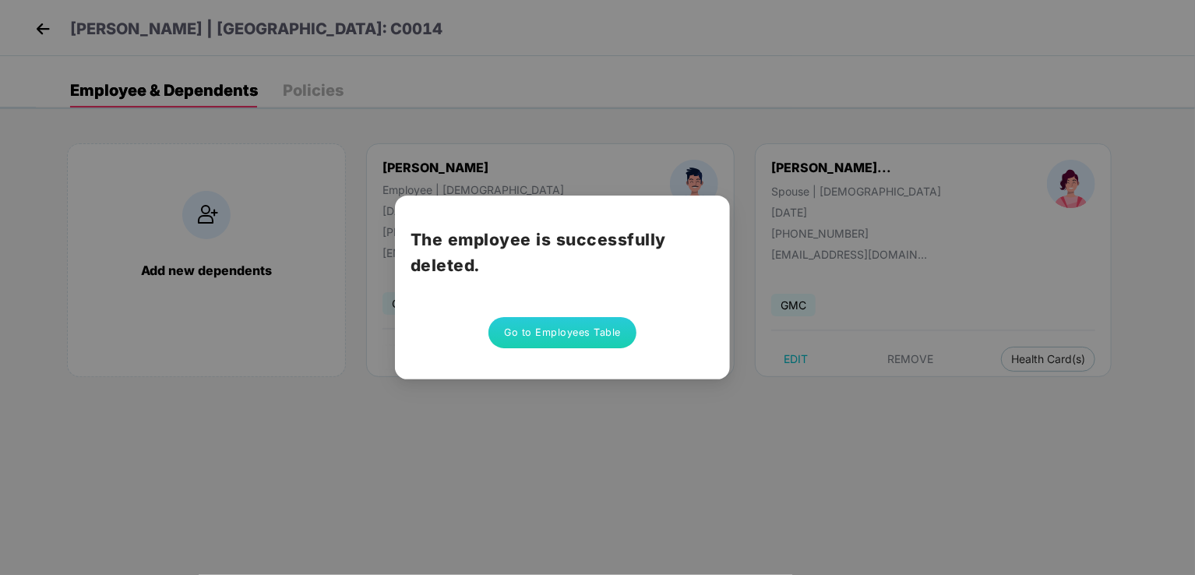
click at [552, 325] on button "Go to Employees Table" at bounding box center [563, 332] width 148 height 31
